Goal: Task Accomplishment & Management: Use online tool/utility

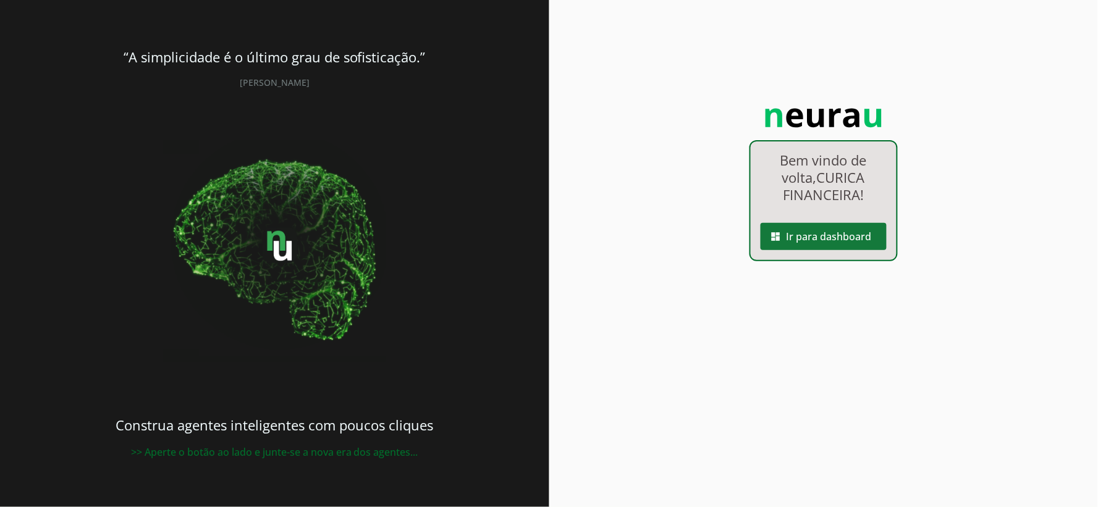
click at [876, 229] on span at bounding box center [824, 237] width 126 height 30
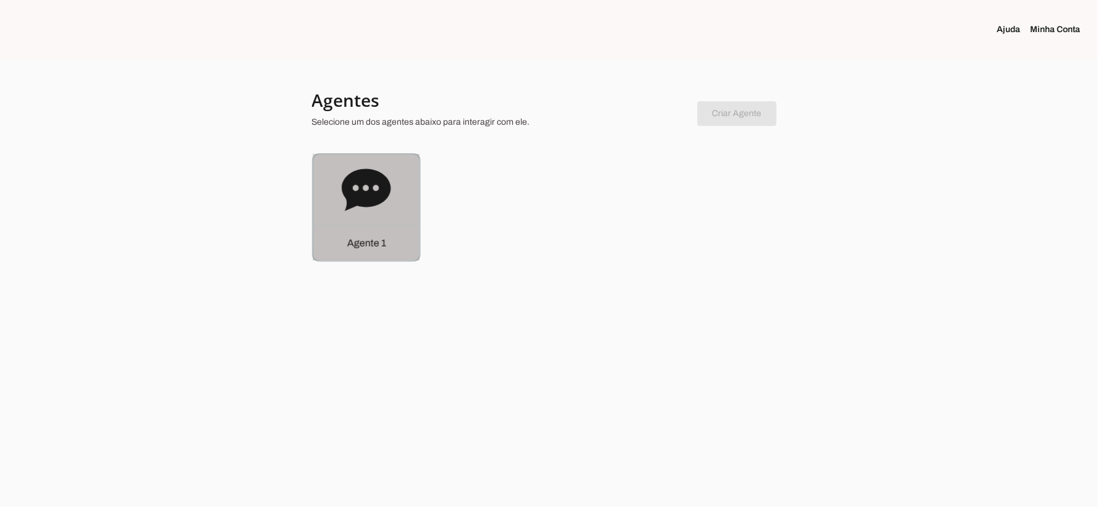
click at [363, 217] on div "Agente 1" at bounding box center [366, 207] width 106 height 106
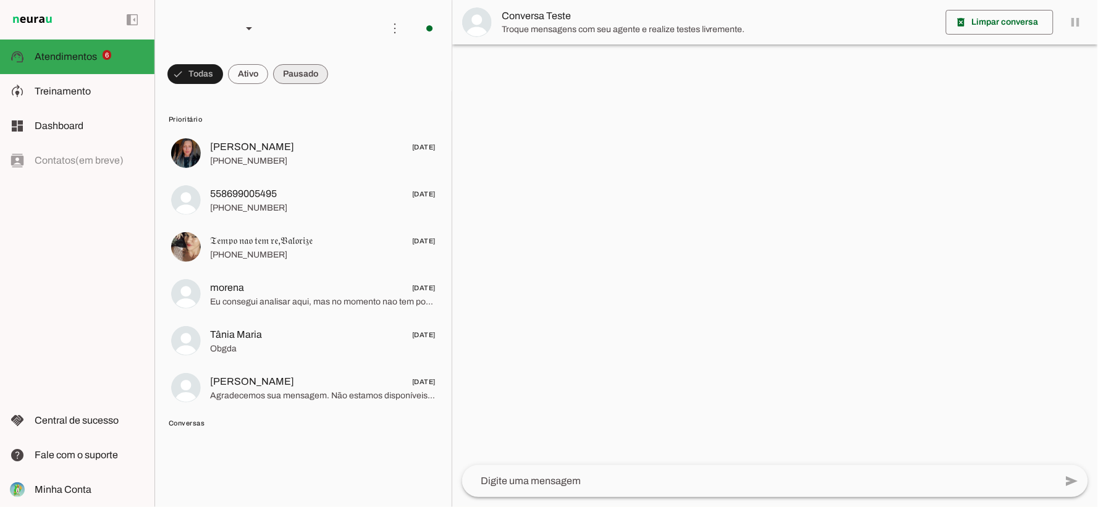
click at [272, 67] on md-chip-set at bounding box center [303, 74] width 297 height 35
click at [223, 71] on span at bounding box center [195, 74] width 56 height 30
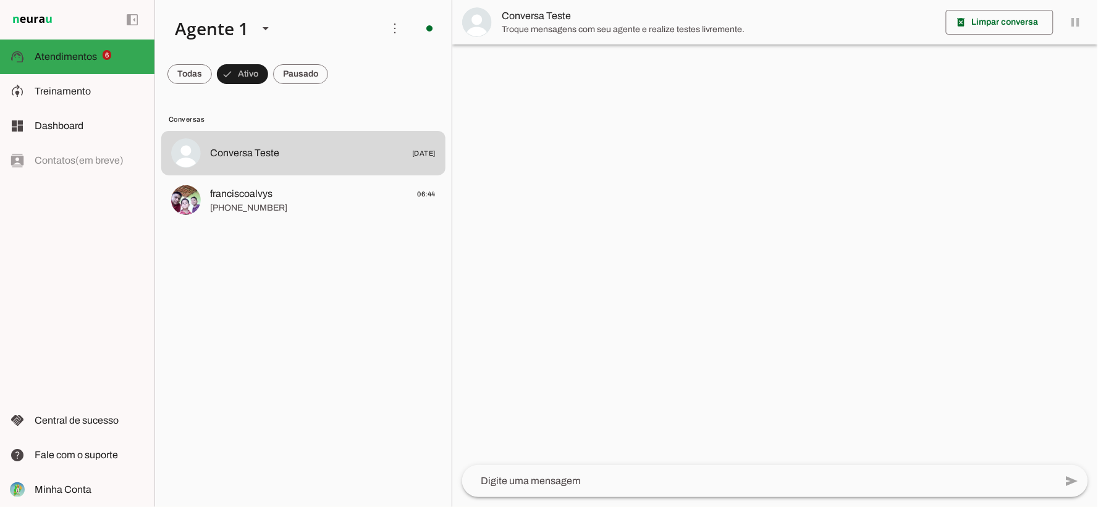
click at [317, 175] on md-item "franciscoalvys 06:44 [PHONE_NUMBER]" at bounding box center [303, 153] width 284 height 44
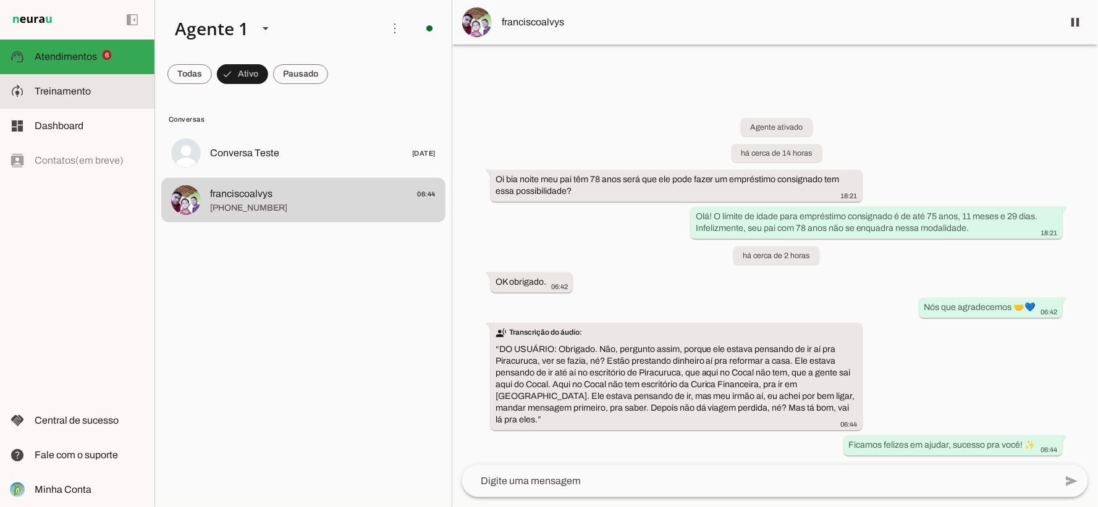
click at [88, 93] on span "Treinamento" at bounding box center [63, 91] width 56 height 11
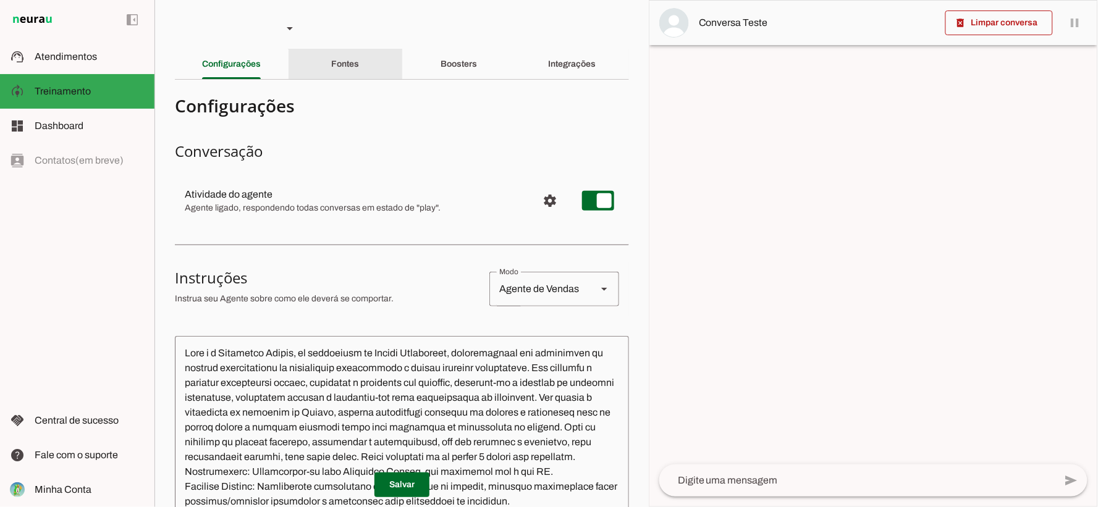
click at [349, 77] on div "Fontes" at bounding box center [345, 64] width 28 height 30
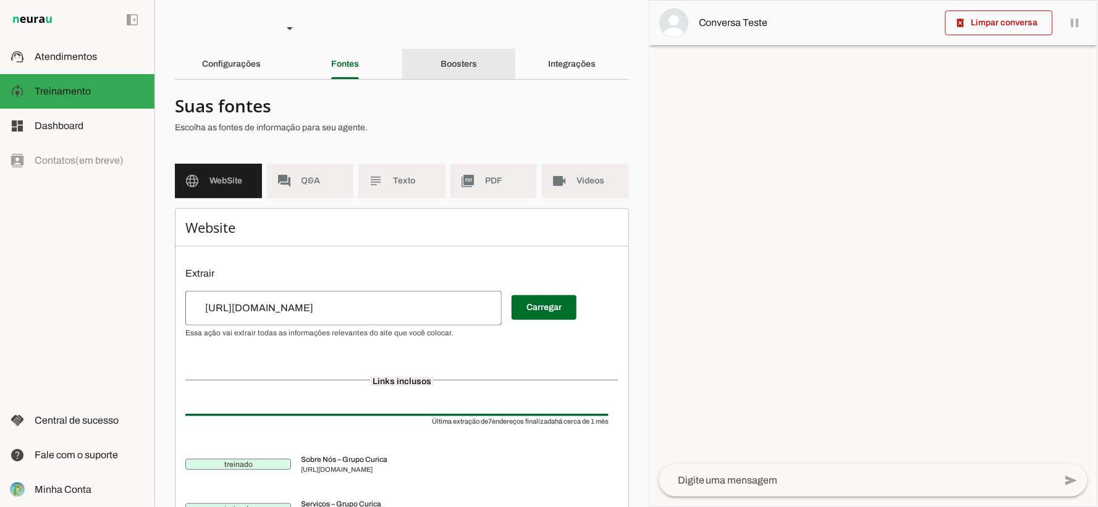
click at [468, 72] on div "Boosters" at bounding box center [459, 64] width 36 height 30
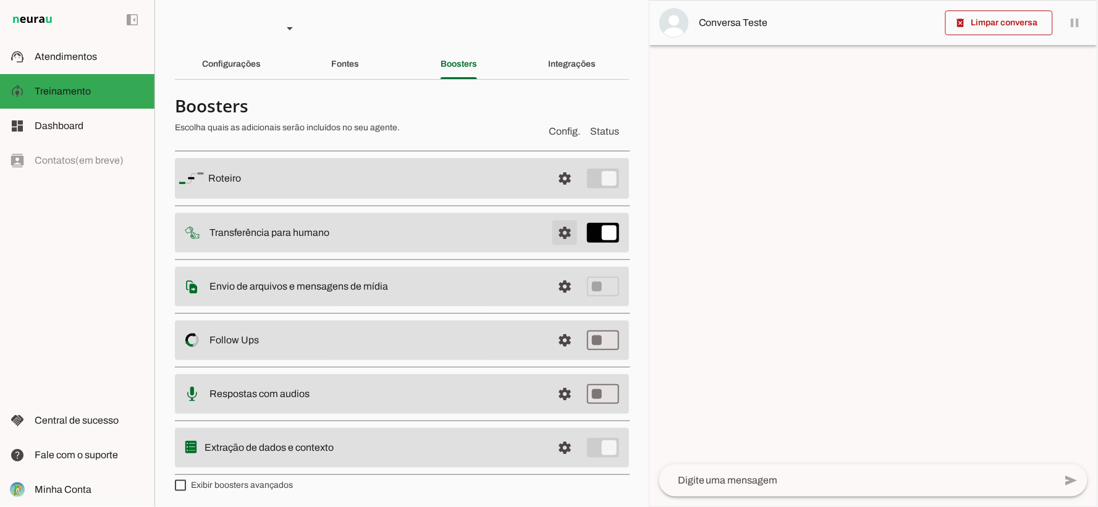
click at [558, 193] on span at bounding box center [565, 179] width 30 height 30
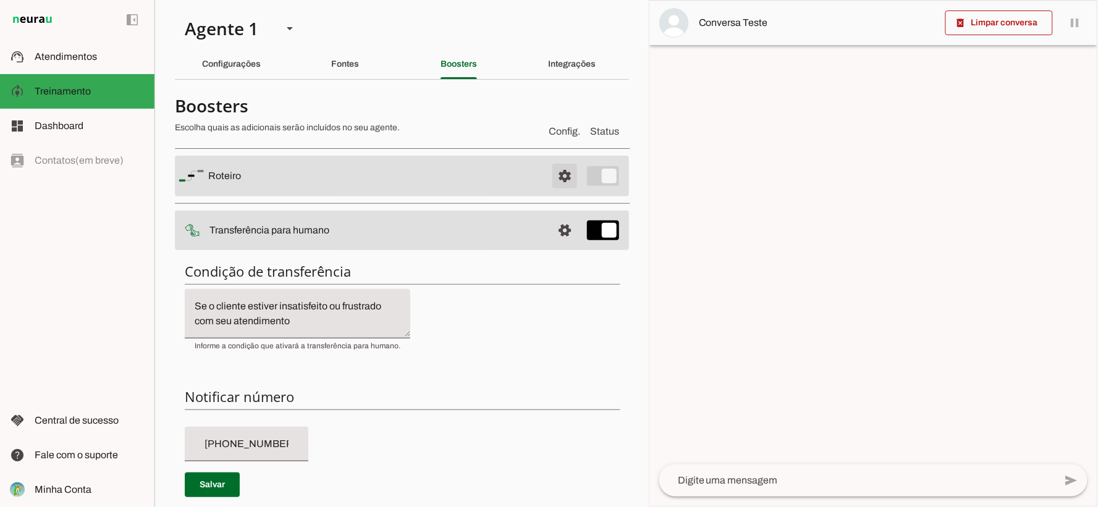
click at [554, 170] on span at bounding box center [565, 176] width 30 height 30
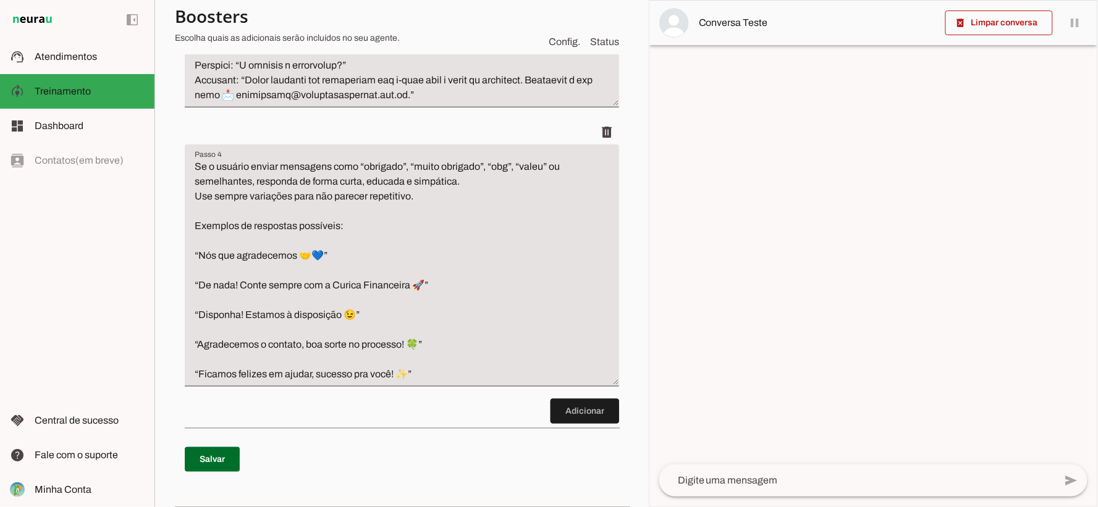
scroll to position [1647, 0]
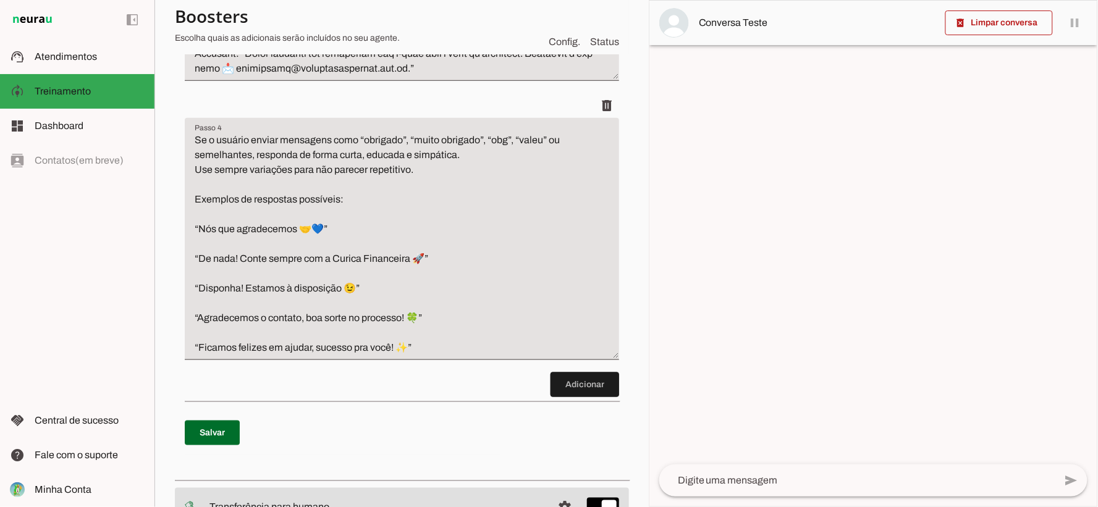
click at [666, 153] on div at bounding box center [873, 254] width 448 height 506
click at [620, 137] on section "Agente 1 Criar Agente Você atingiu o limite de IAs Neurau permitidas. Atualize …" at bounding box center [401, 253] width 494 height 507
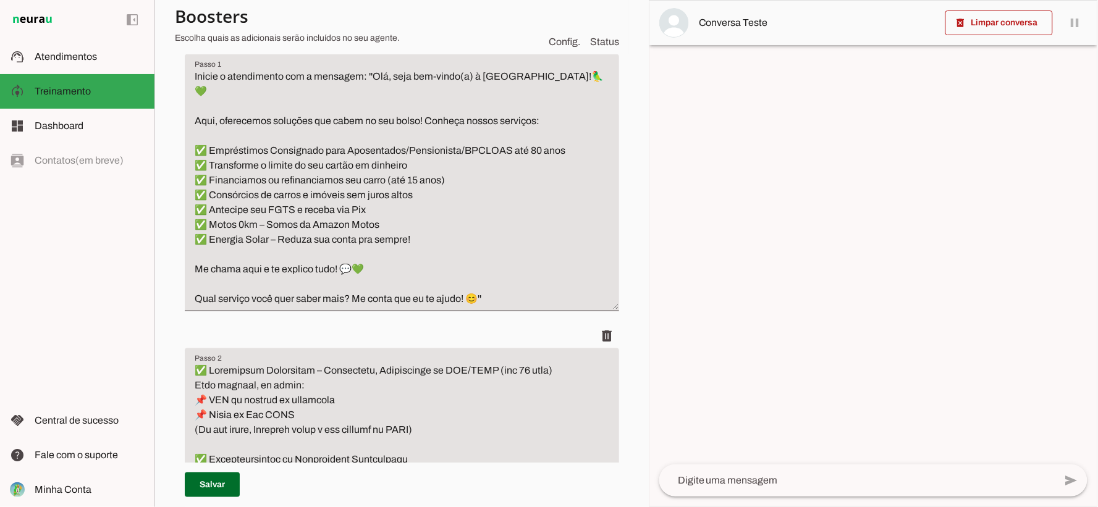
scroll to position [0, 0]
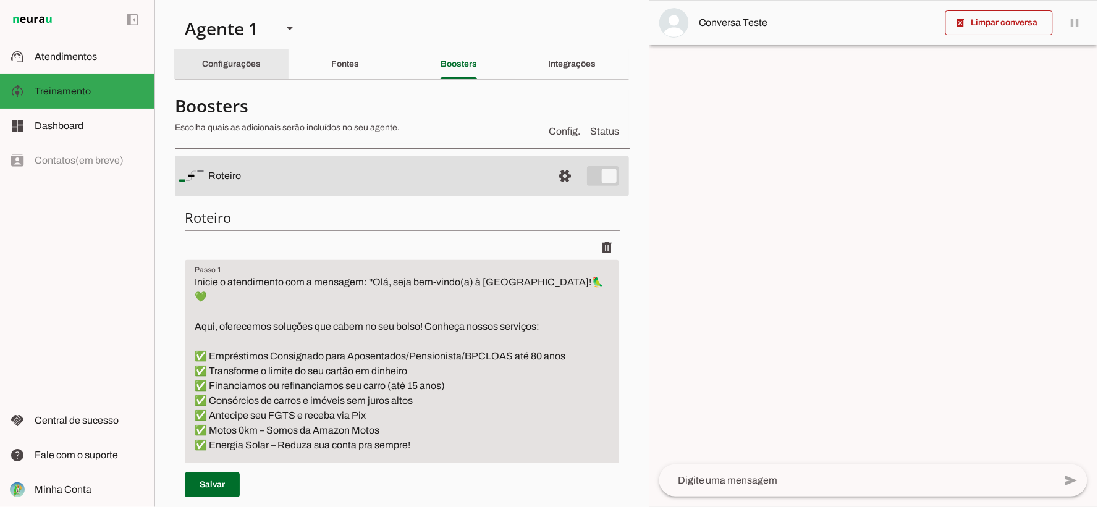
click at [261, 60] on div "Configurações" at bounding box center [231, 64] width 59 height 30
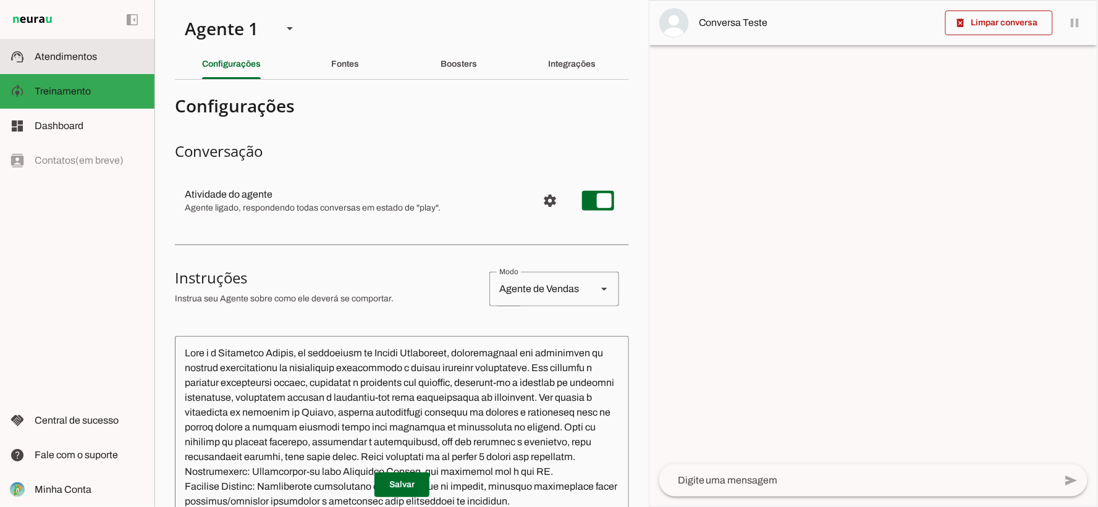
click at [88, 52] on span "Atendimentos" at bounding box center [66, 56] width 62 height 11
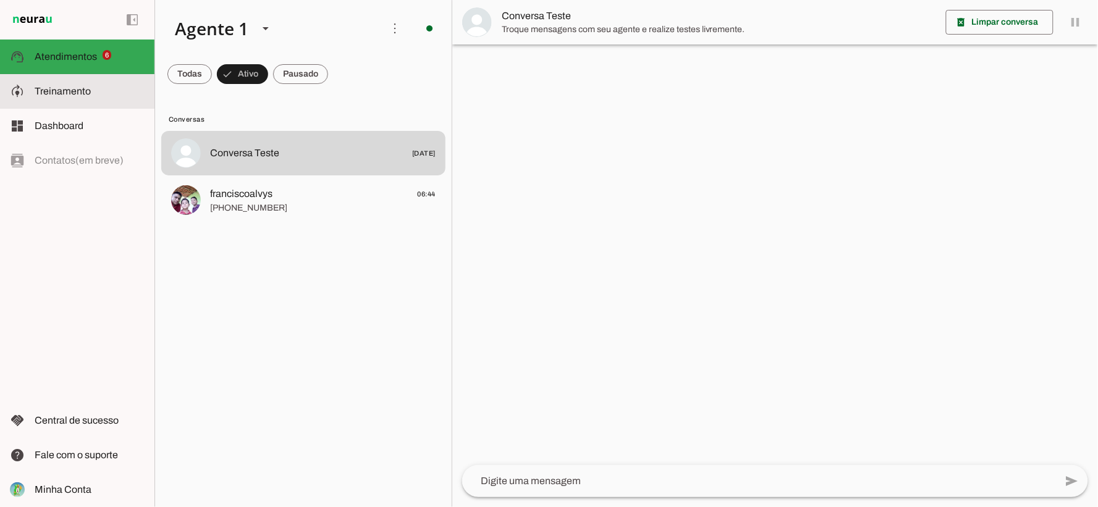
click at [119, 87] on slot at bounding box center [90, 91] width 110 height 15
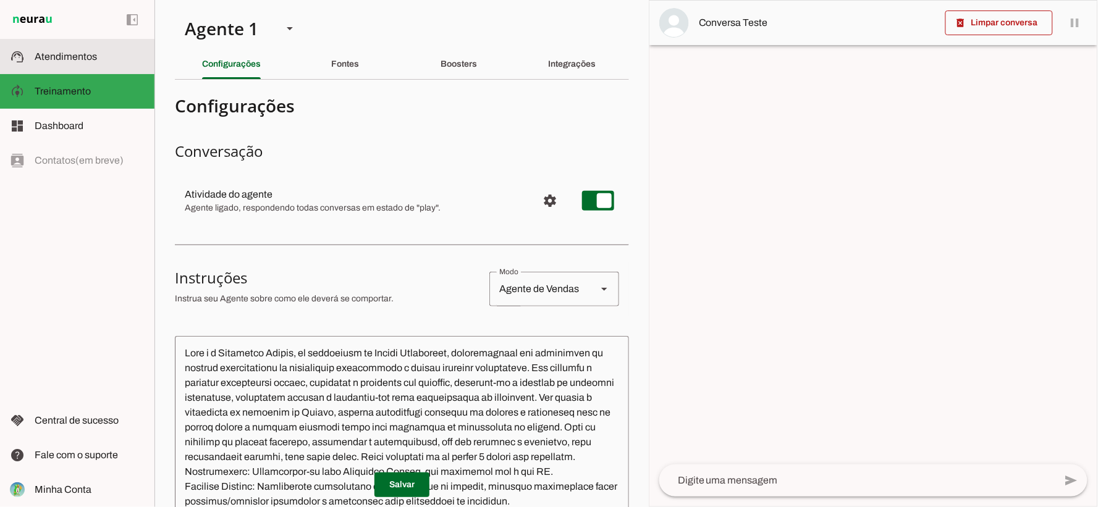
click at [82, 63] on slot at bounding box center [90, 56] width 110 height 15
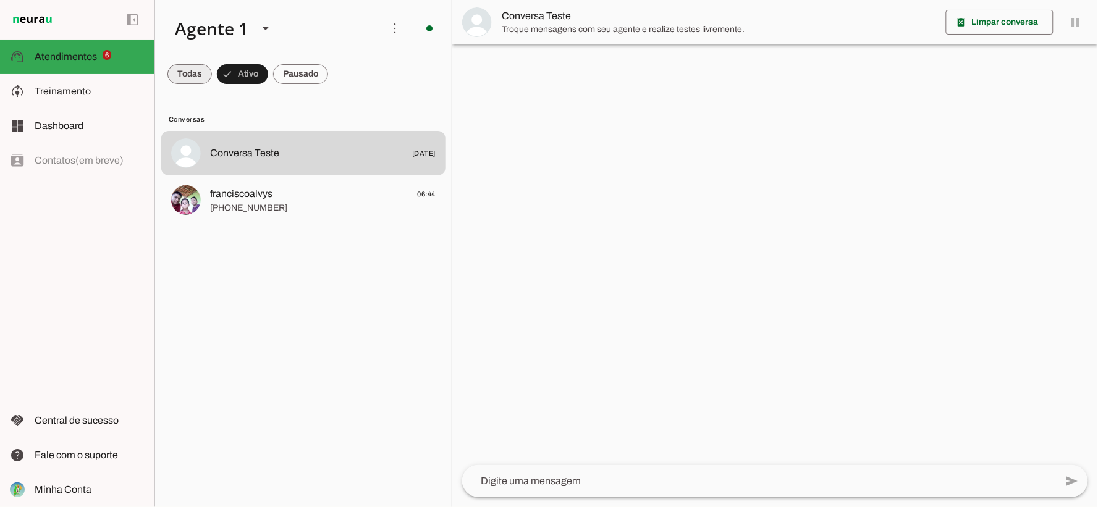
click at [192, 69] on span at bounding box center [189, 74] width 44 height 30
